Goal: Transaction & Acquisition: Purchase product/service

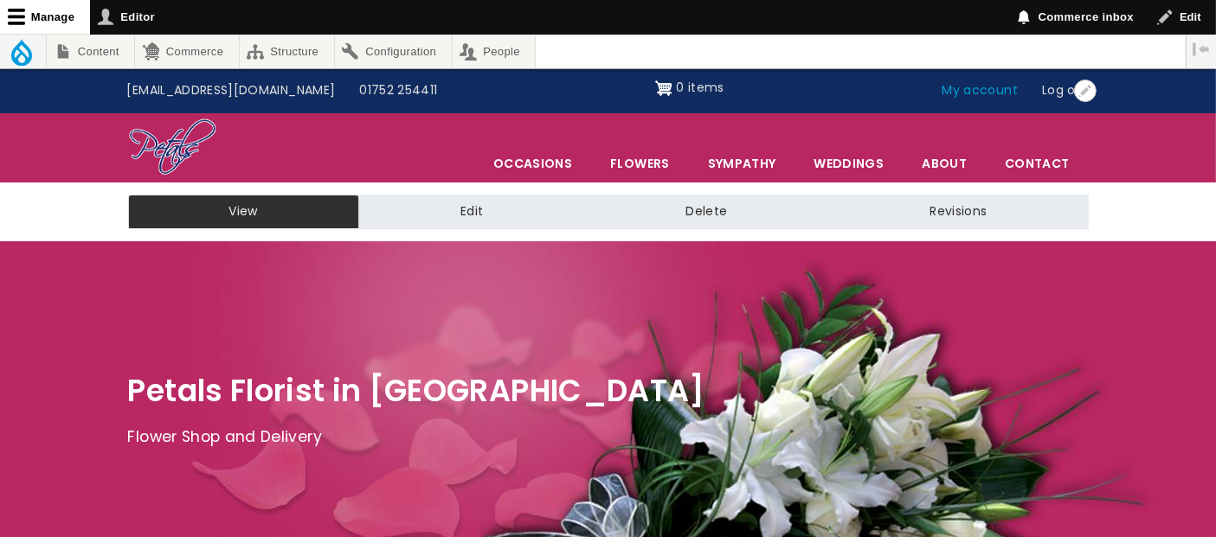
click at [985, 90] on link "My account" at bounding box center [980, 90] width 100 height 33
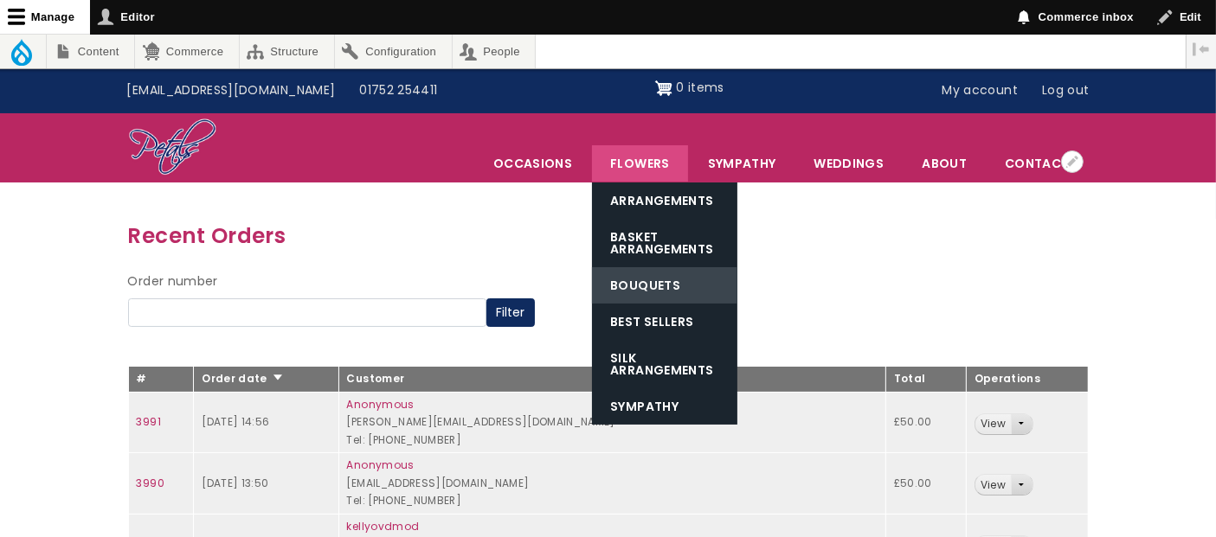
click at [659, 286] on link "Bouquets" at bounding box center [664, 285] width 145 height 36
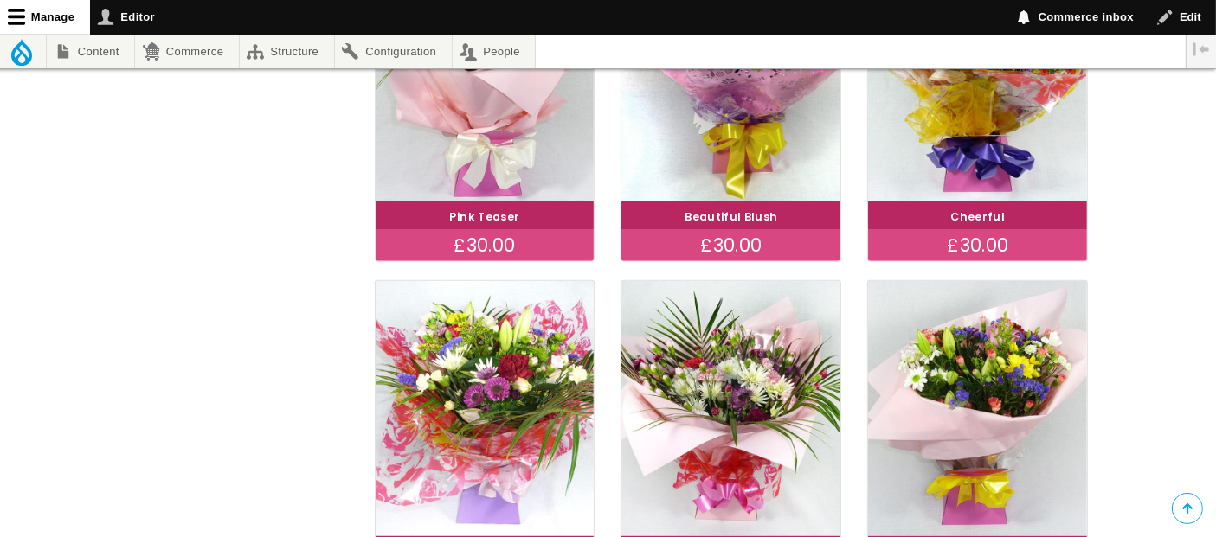
scroll to position [1205, 0]
